Goal: Check status

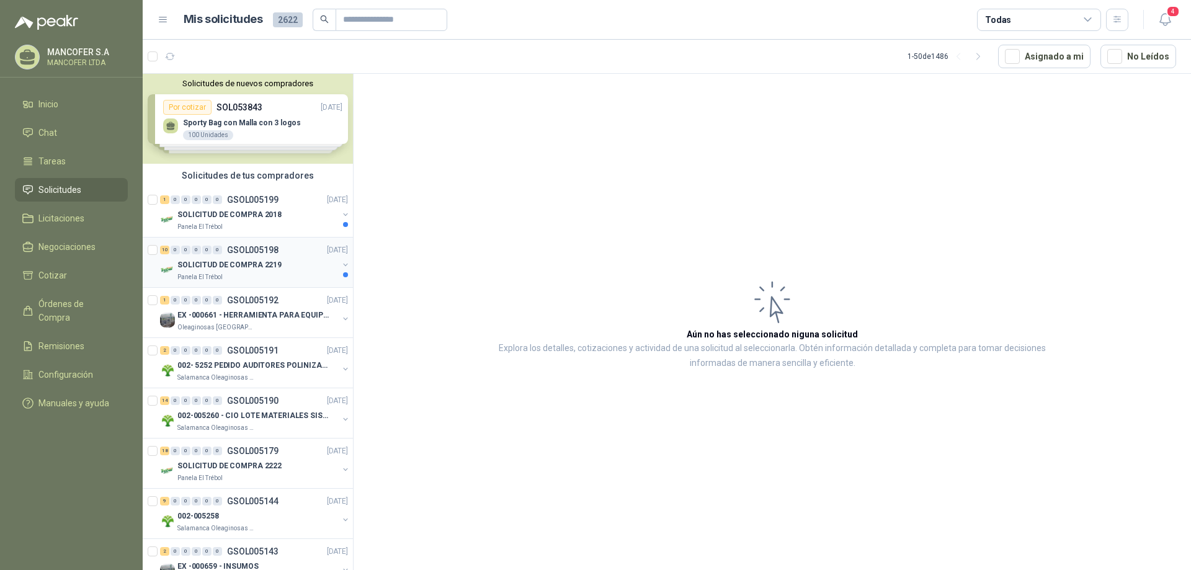
click at [207, 254] on div "10 0 0 0 0 0 GSOL005198 [DATE]" at bounding box center [255, 250] width 191 height 15
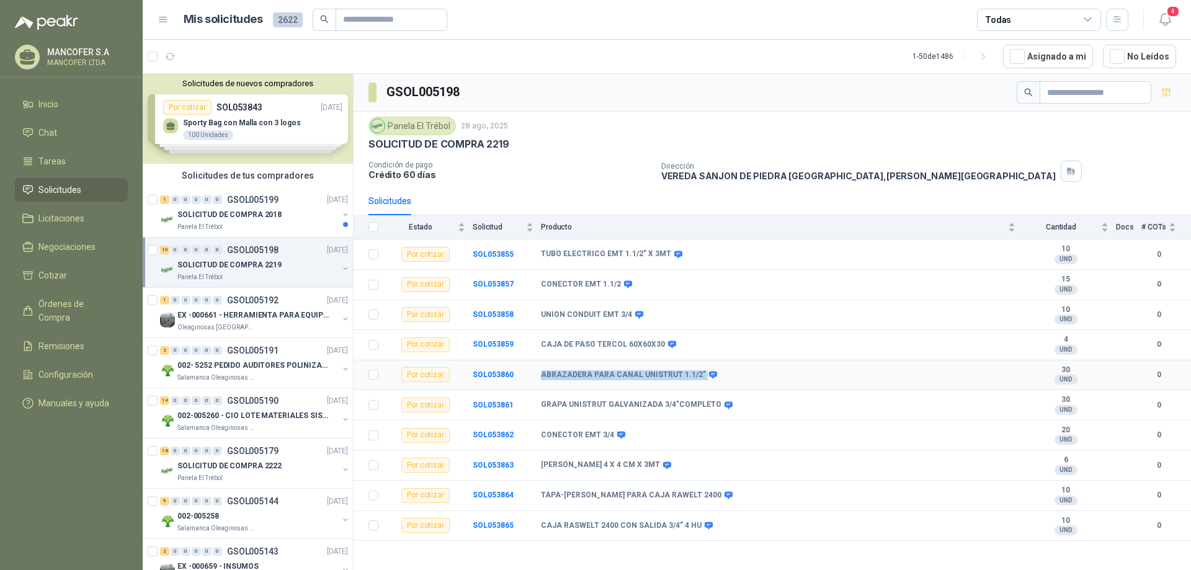
drag, startPoint x: 542, startPoint y: 374, endPoint x: 696, endPoint y: 377, distance: 154.5
click at [696, 377] on div "ABRAZADERA PARA CANAL UNISTRUT 1.1/2"" at bounding box center [628, 375] width 174 height 10
copy div "ABRAZADERA PARA CANAL UNISTRUT 1.1/2""
click at [728, 379] on div "ABRAZADERA PARA CANAL UNISTRUT 1.1/2"" at bounding box center [778, 375] width 475 height 10
drag, startPoint x: 724, startPoint y: 376, endPoint x: 474, endPoint y: 374, distance: 250.1
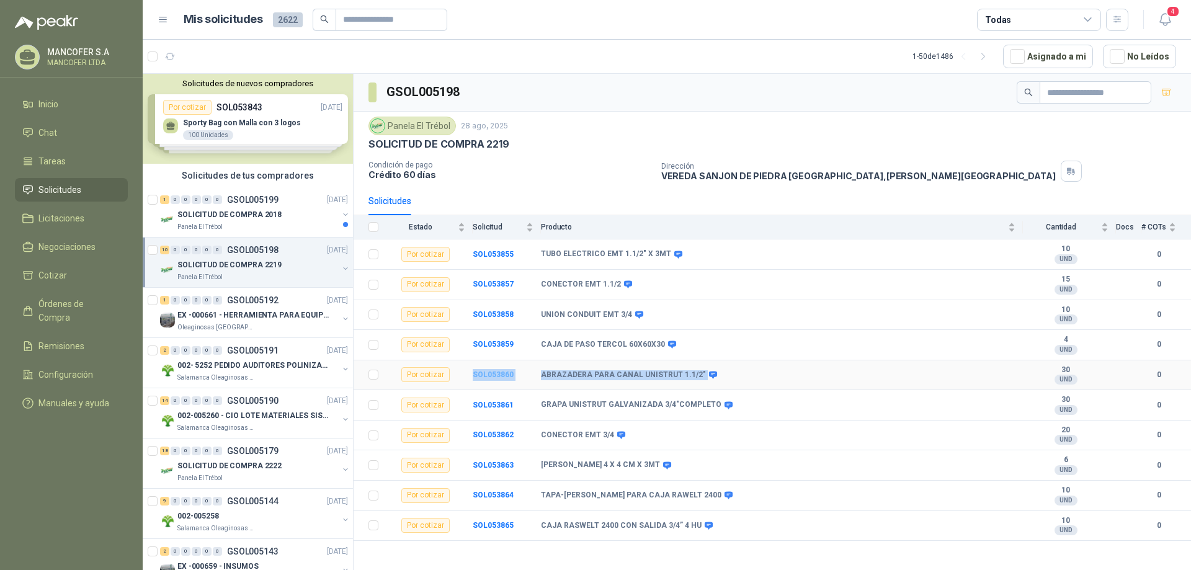
click at [474, 374] on tr "Por cotizar SOL053860 ABRAZADERA PARA CANAL UNISTRUT 1.1/2" 30 UND  0" at bounding box center [773, 376] width 838 height 30
copy tr "SOL053860 ABRAZADERA PARA CANAL UNISTRUT 1.1/2""
click at [877, 390] on td "GRAPA UNISTRUT GALVANIZADA 3/4"COMPLETO" at bounding box center [782, 405] width 482 height 30
click at [214, 217] on p "SOLICITUD DE COMPRA 2018" at bounding box center [229, 215] width 104 height 12
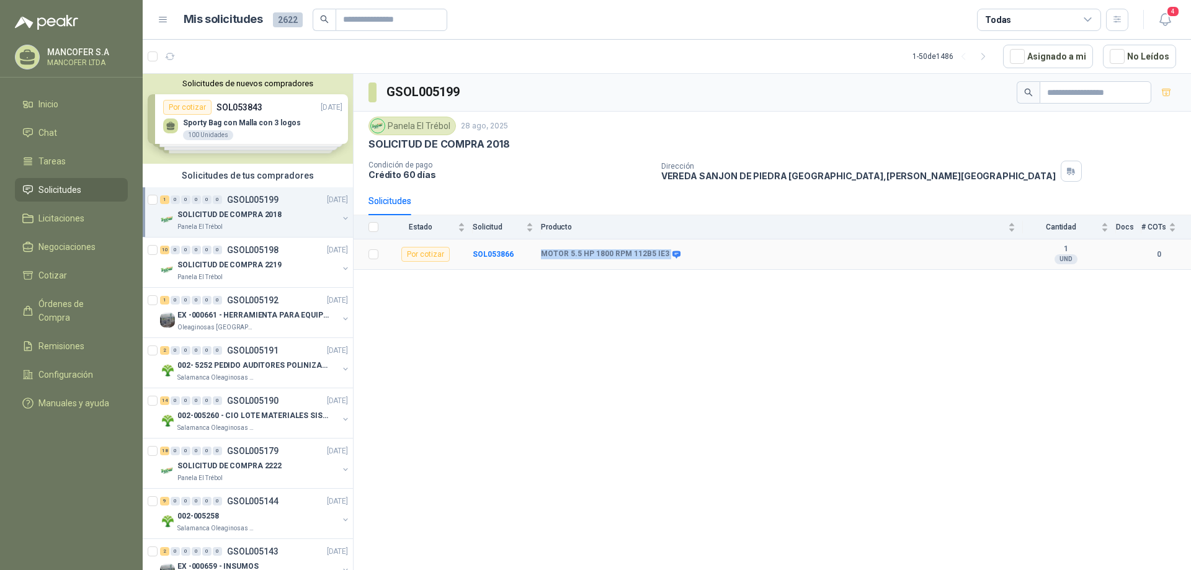
drag, startPoint x: 540, startPoint y: 255, endPoint x: 673, endPoint y: 259, distance: 132.2
click at [673, 259] on tr "Por cotizar SOL053866 MOTOR 5.5 HP 1800 RPM 112B5 IE3 1 UND  0" at bounding box center [773, 255] width 838 height 30
copy tr "MOTOR 5.5 HP 1800 RPM 112B5 IE3"
